Goal: Check status: Check status

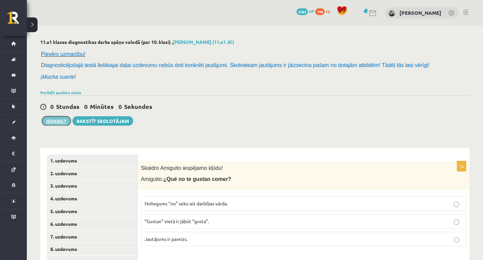
click at [60, 117] on button "Iesniegt" at bounding box center [56, 120] width 29 height 9
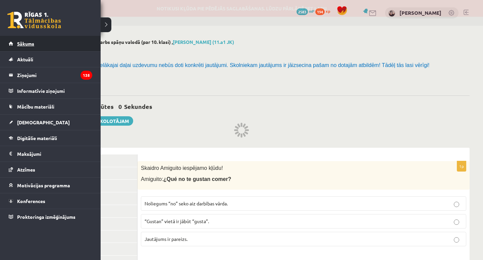
click at [15, 47] on link "Sākums" at bounding box center [50, 43] width 83 height 15
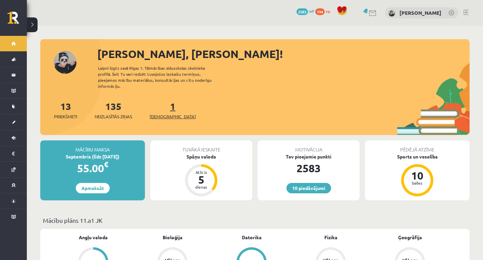
click at [156, 113] on span "[DEMOGRAPHIC_DATA]" at bounding box center [172, 116] width 46 height 7
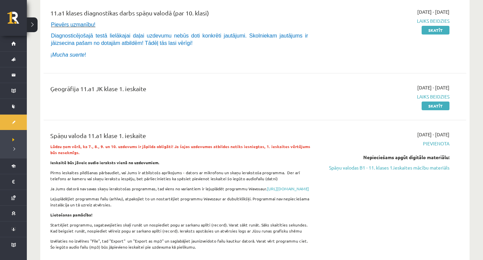
scroll to position [99, 0]
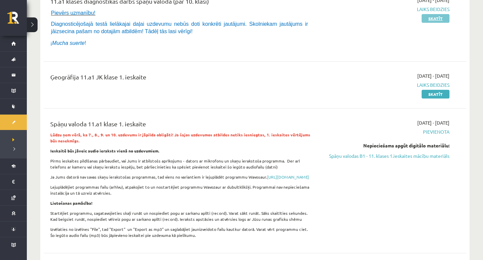
click at [439, 19] on link "Skatīt" at bounding box center [435, 18] width 28 height 9
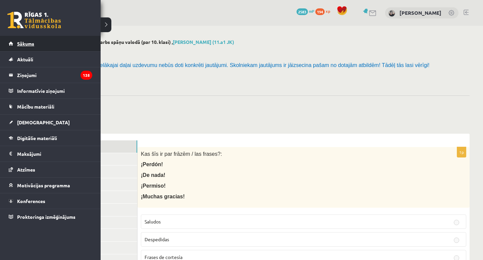
click at [30, 45] on span "Sākums" at bounding box center [25, 44] width 17 height 6
